Goal: Navigation & Orientation: Find specific page/section

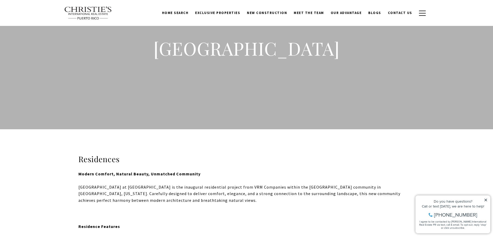
scroll to position [104, 0]
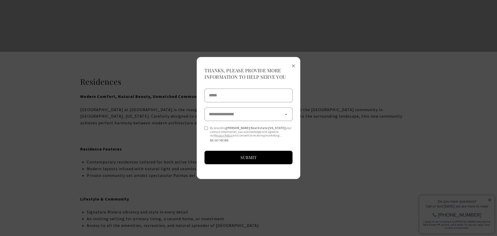
click at [294, 64] on span "×" at bounding box center [294, 66] width 4 height 10
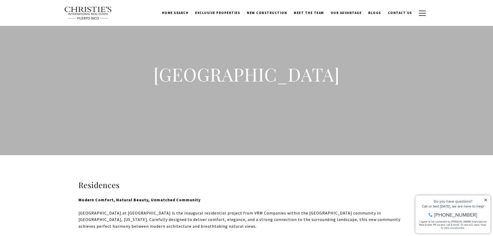
scroll to position [0, 0]
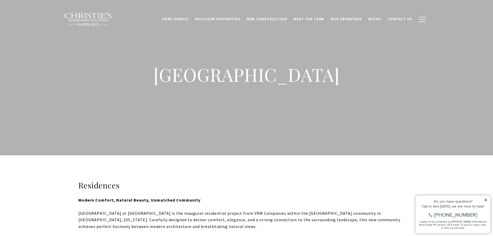
click at [269, 17] on span "New Construction" at bounding box center [267, 19] width 40 height 4
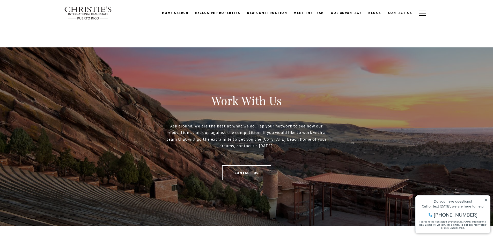
scroll to position [958, 0]
